Goal: Task Accomplishment & Management: Complete application form

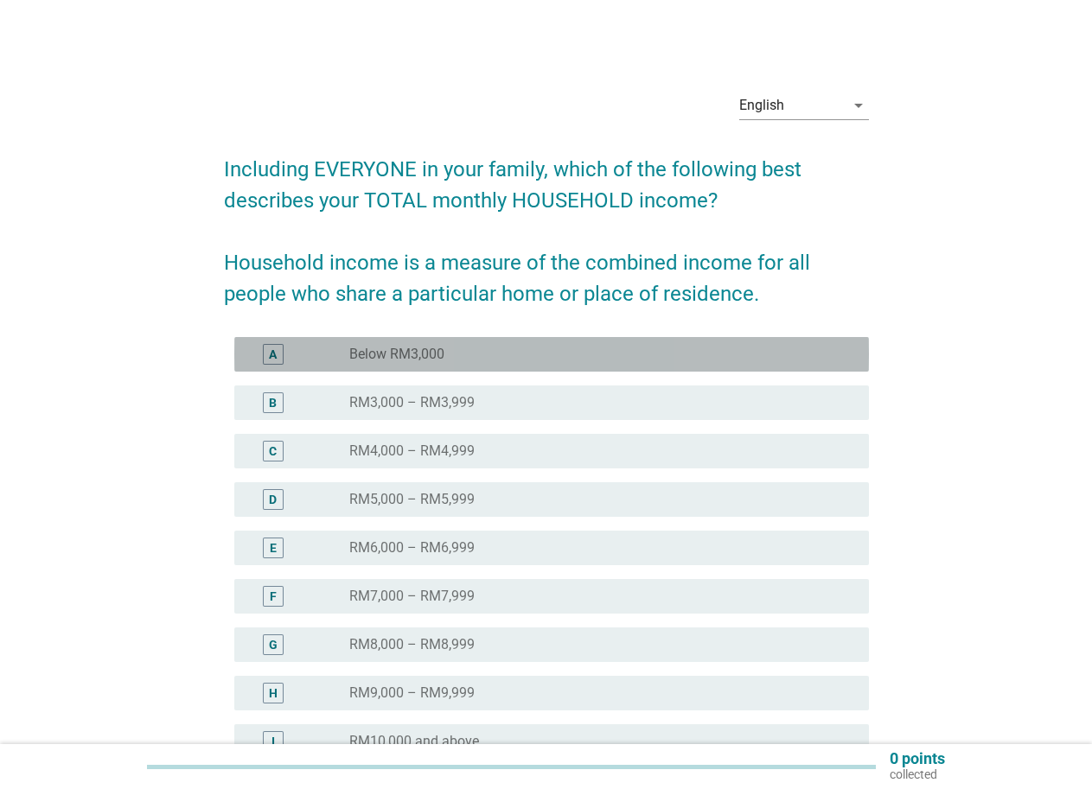
click at [595, 358] on div "radio_button_unchecked Below RM3,000" at bounding box center [595, 354] width 492 height 17
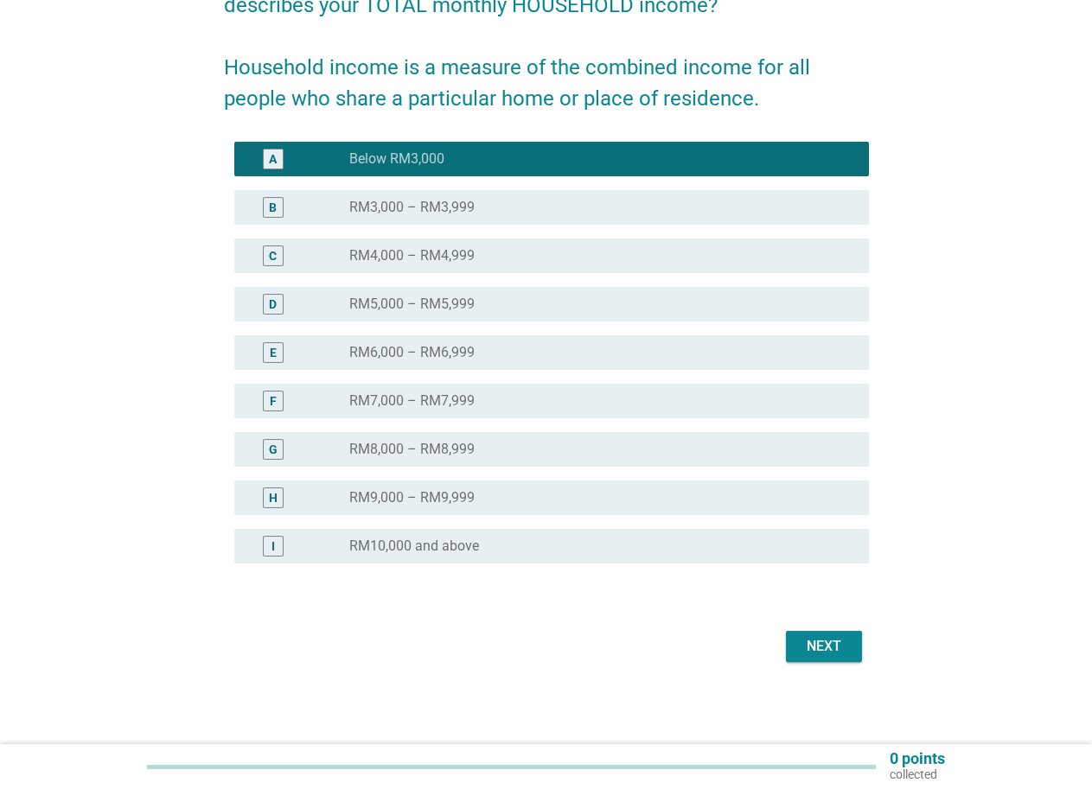
scroll to position [196, 0]
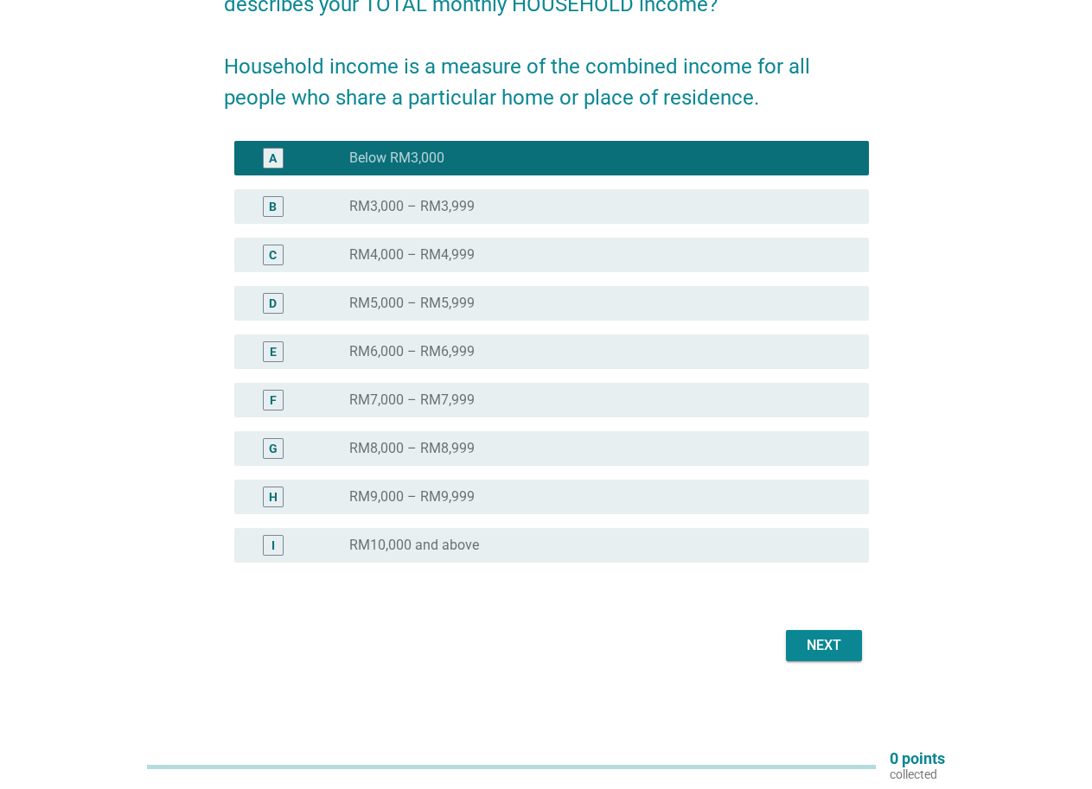
click at [822, 651] on div "Next" at bounding box center [824, 645] width 48 height 21
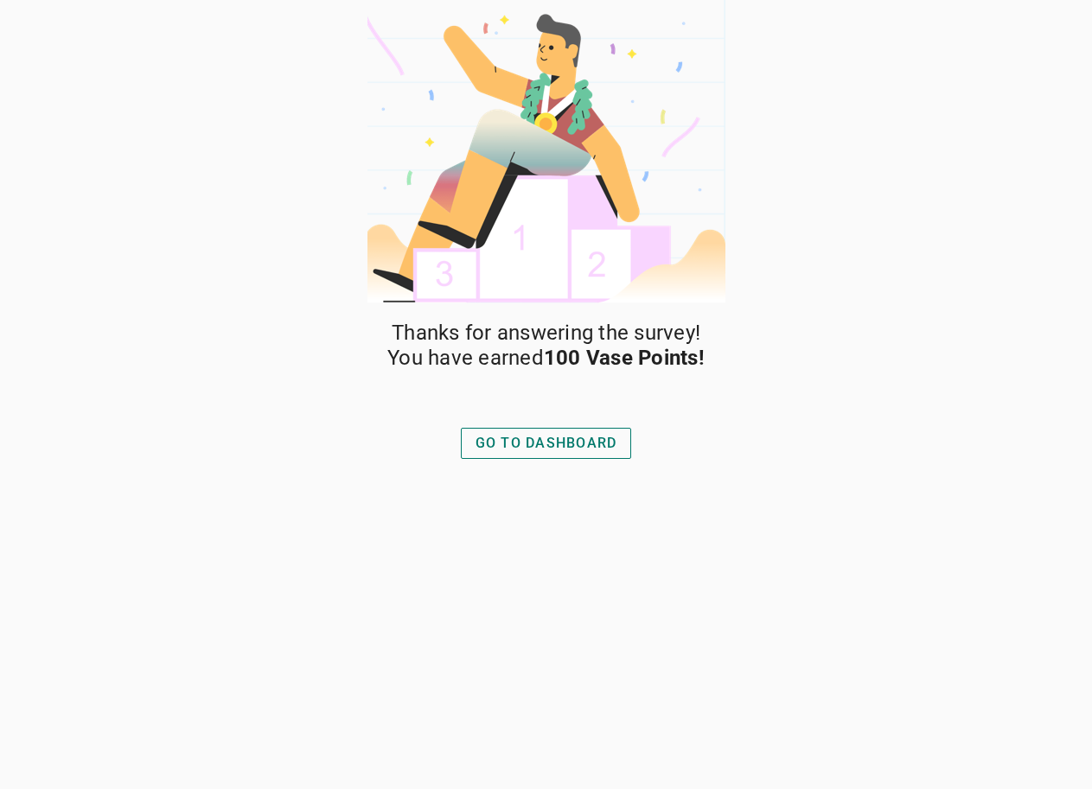
click at [591, 437] on div "GO TO DASHBOARD" at bounding box center [546, 443] width 142 height 21
